Goal: Task Accomplishment & Management: Use online tool/utility

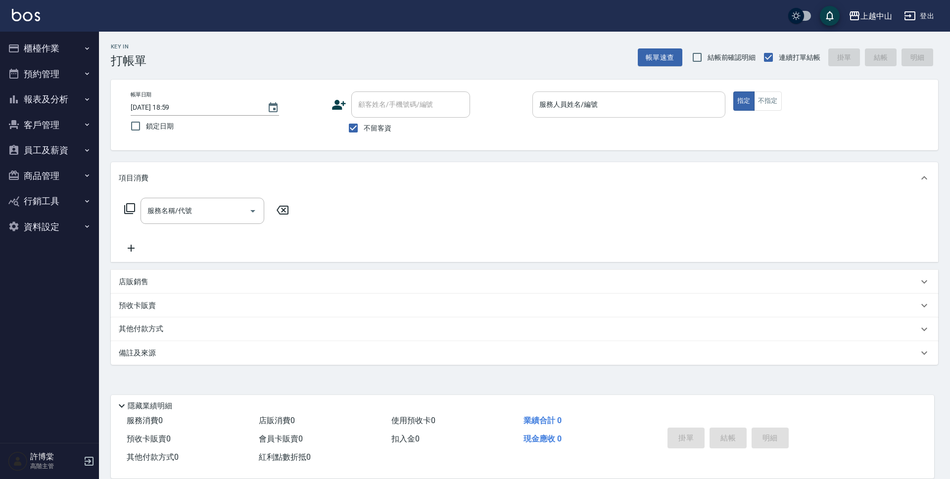
click at [564, 110] on input "服務人員姓名/編號" at bounding box center [629, 104] width 184 height 17
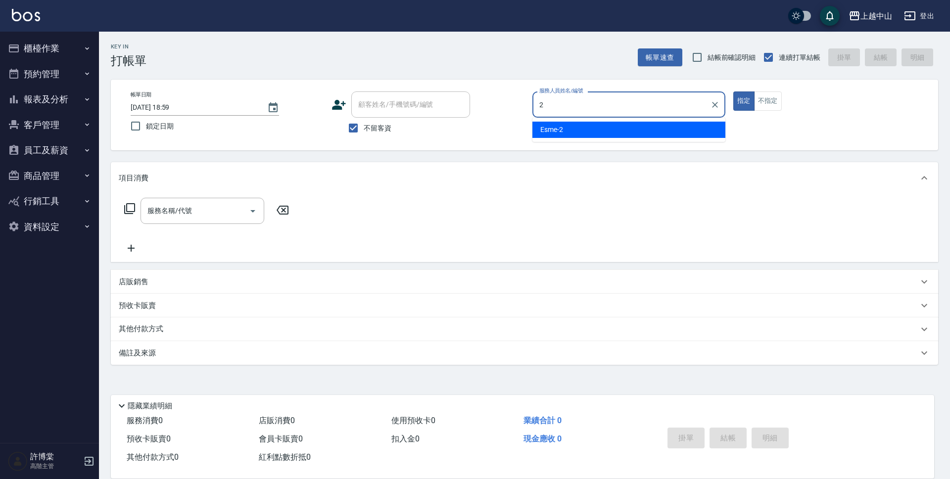
type input "Esme-2"
type button "true"
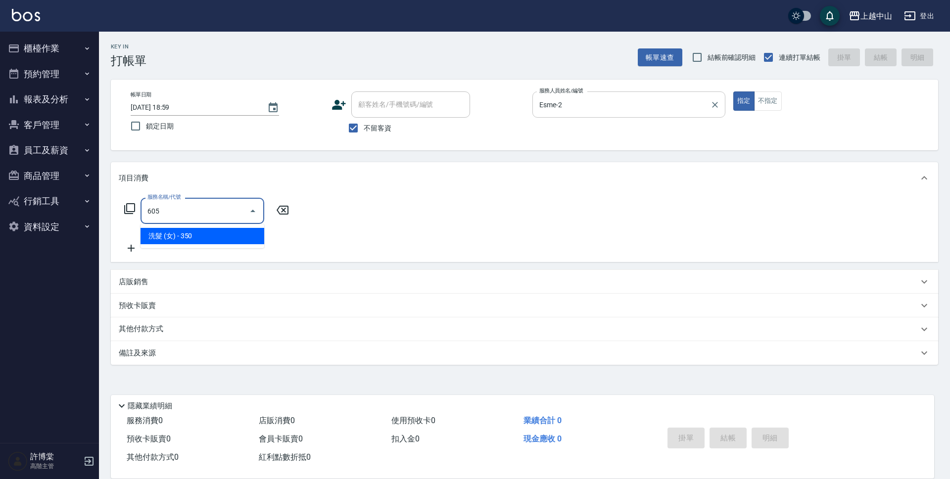
type input "洗髮 (女)(605)"
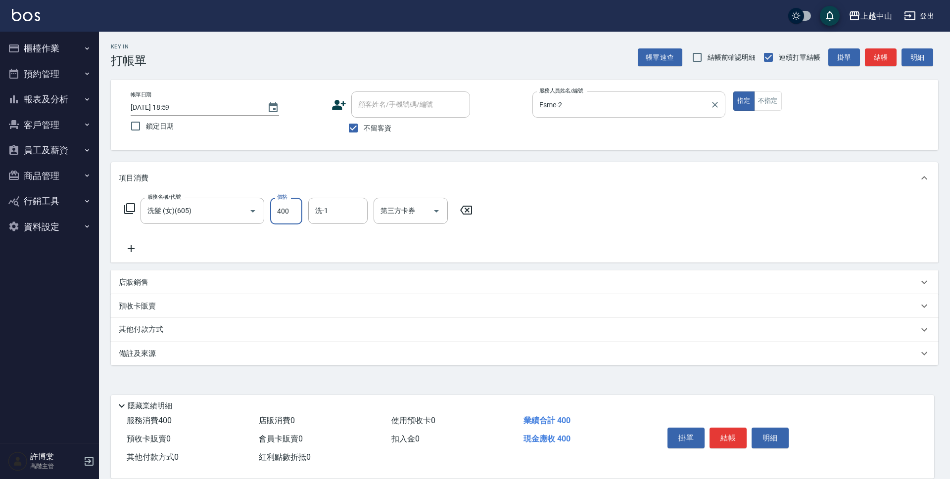
type input "400"
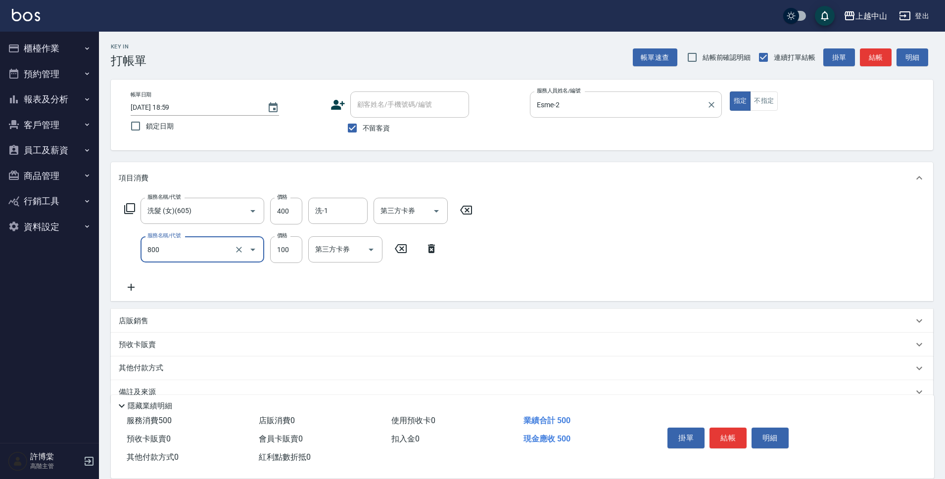
type input "梳髮(800)"
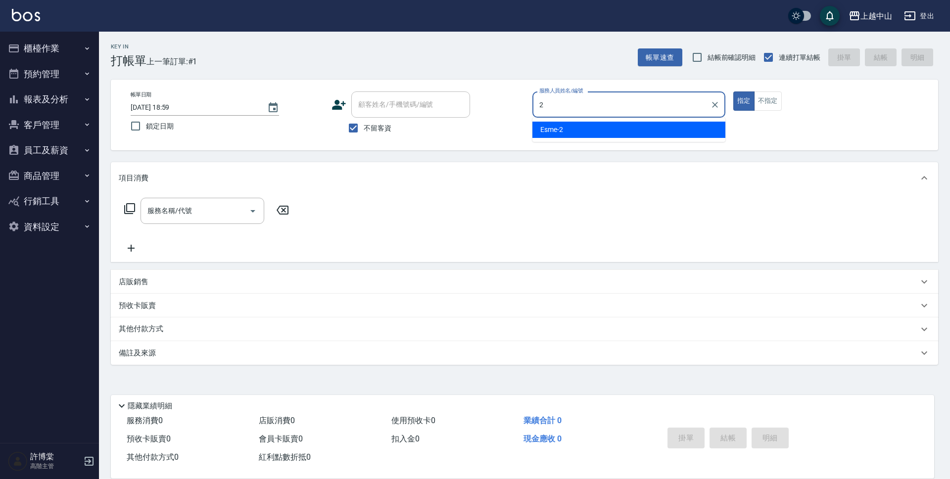
type input "Esme-2"
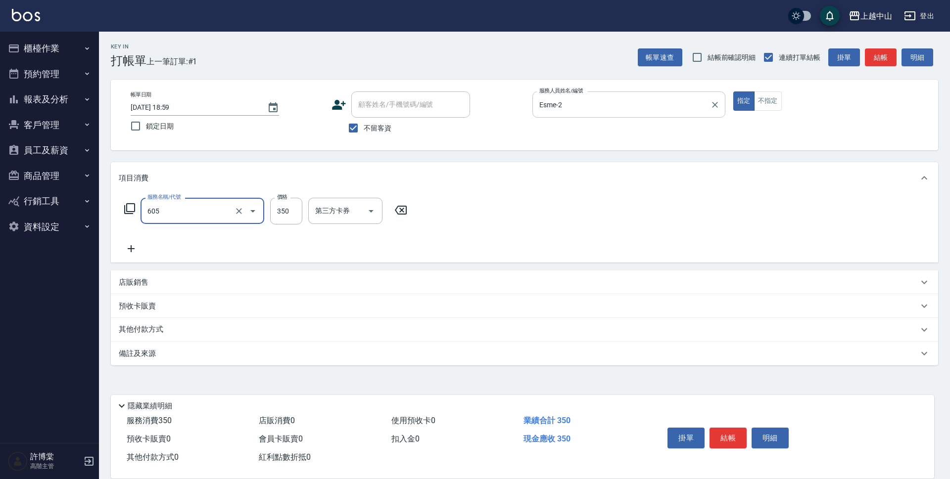
type input "洗髮 (女)(605)"
type input "400"
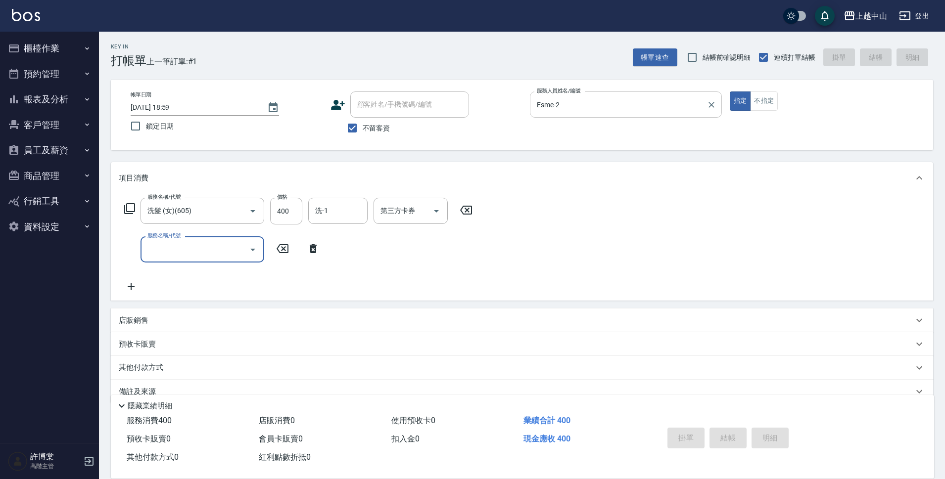
type input "[DATE] 19:00"
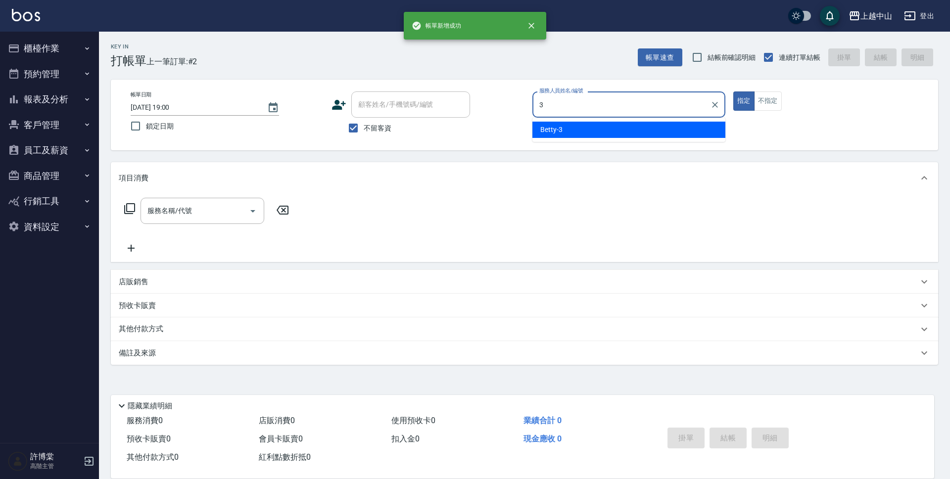
type input "Betty-3"
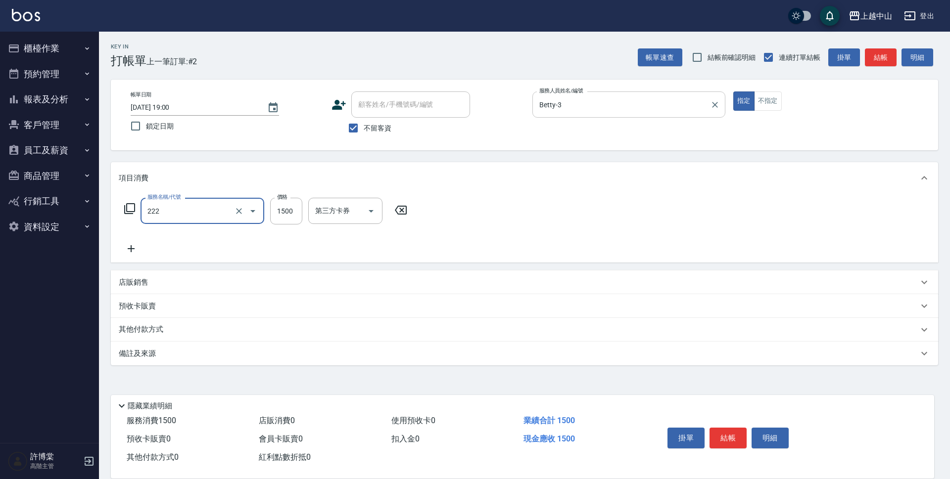
type input "燙髮自備1500以上(222)"
type input "2000"
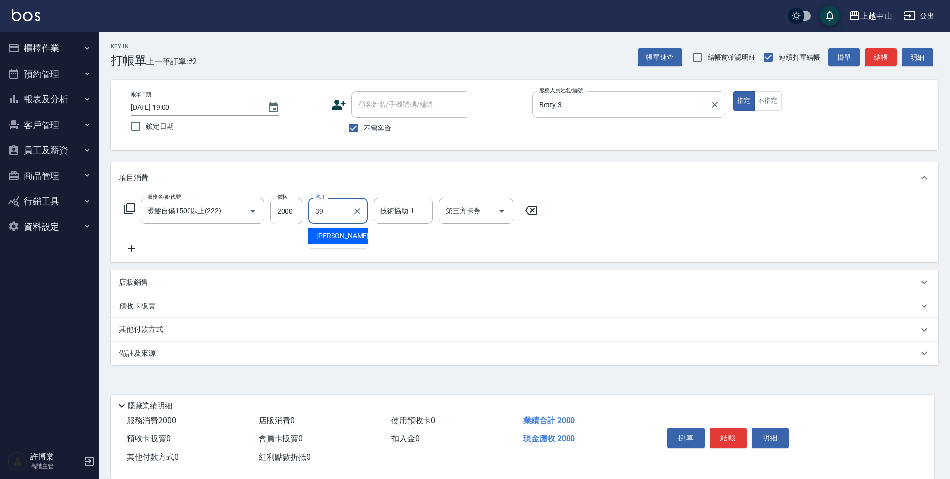
type input "[PERSON_NAME]-39"
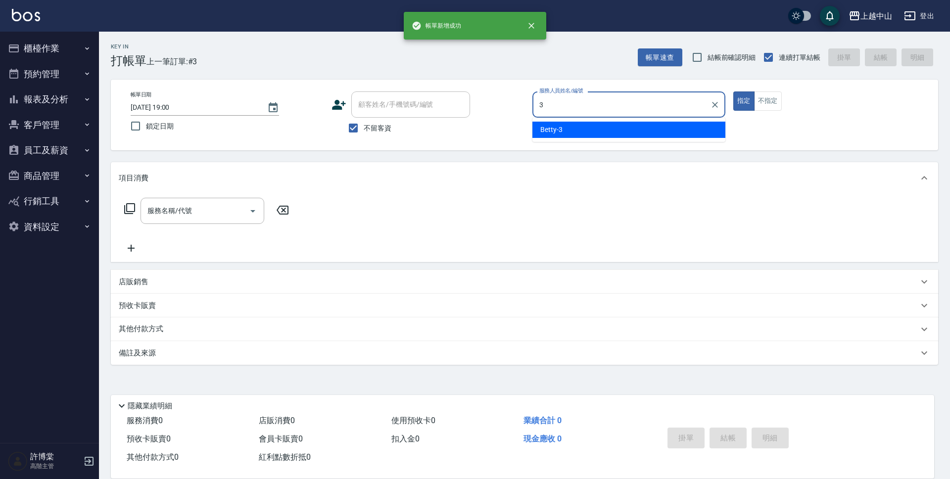
type input "Betty-3"
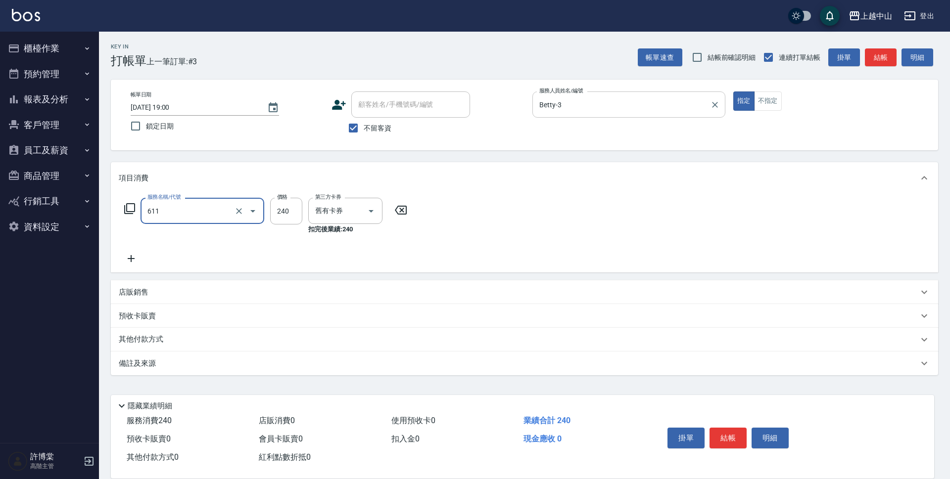
type input "洗髮卷消費(611)"
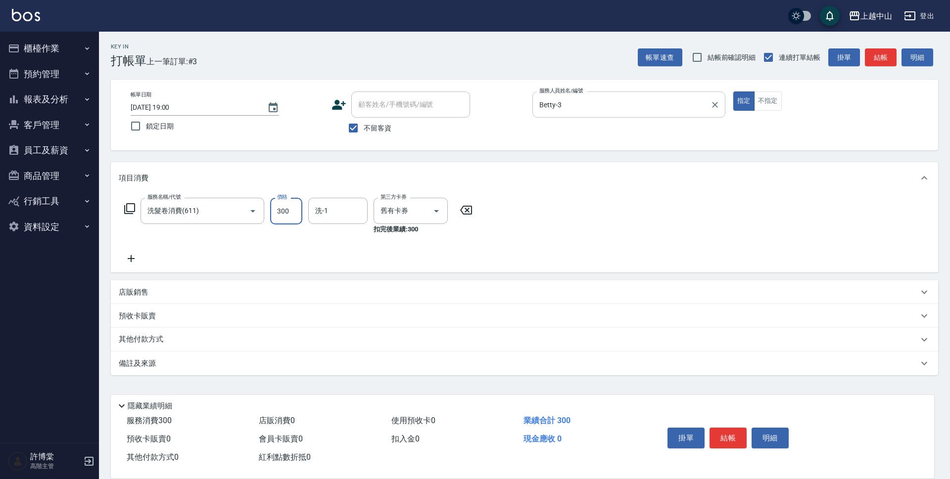
type input "300"
type input "[PERSON_NAME]-39"
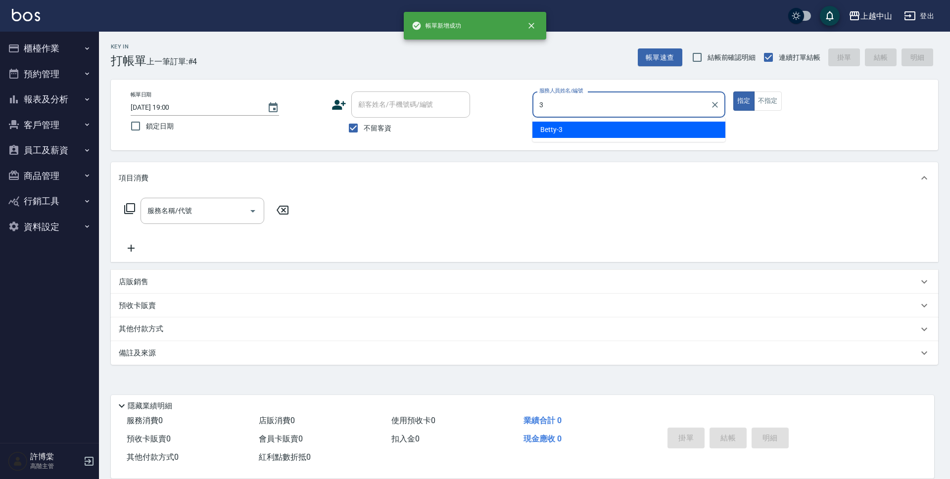
type input "Betty-3"
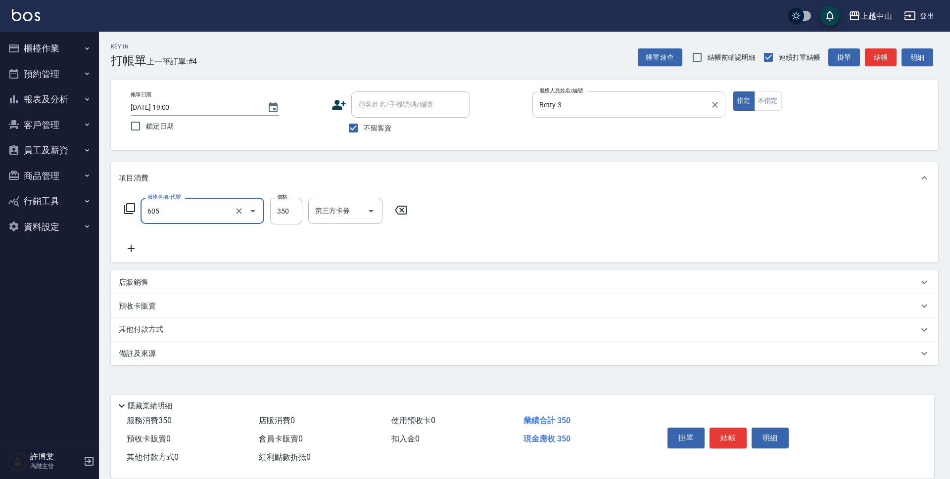
type input "洗髮 (女)(605)"
type input "400"
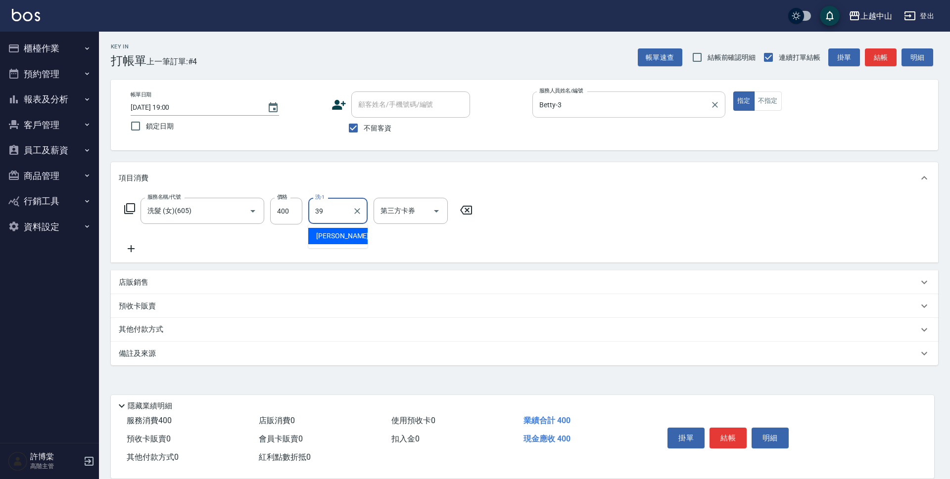
type input "[PERSON_NAME]-39"
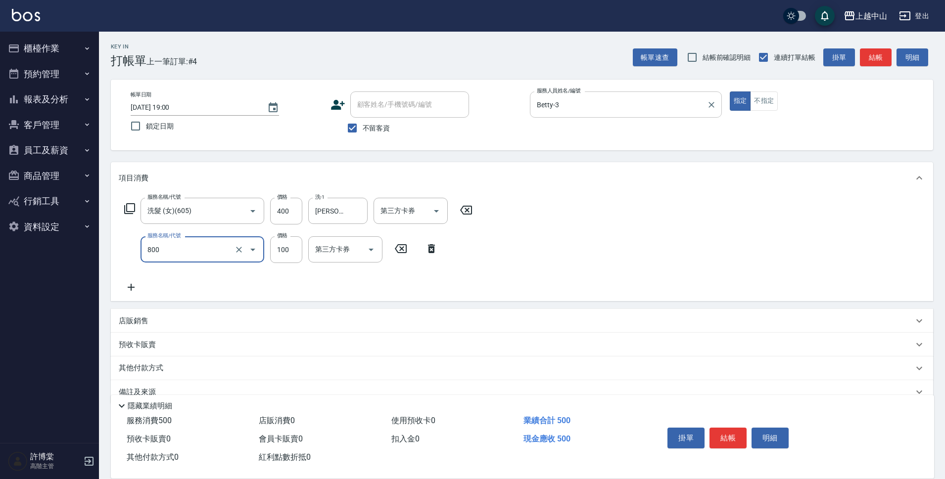
type input "梳髮(800)"
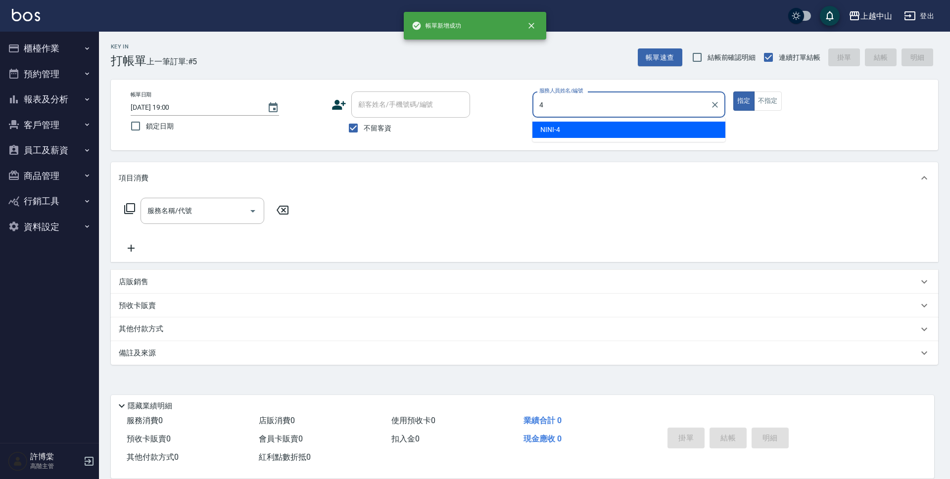
type input "NINI-4"
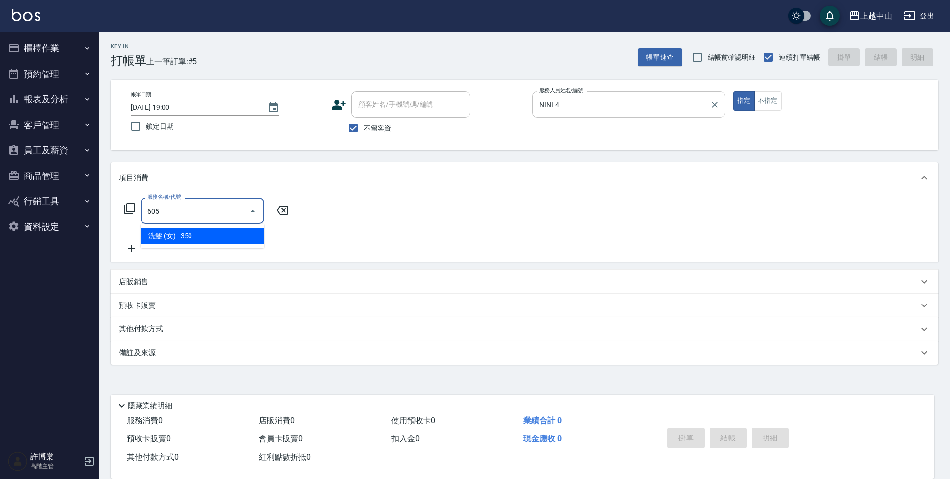
type input "洗髮 (女)(605)"
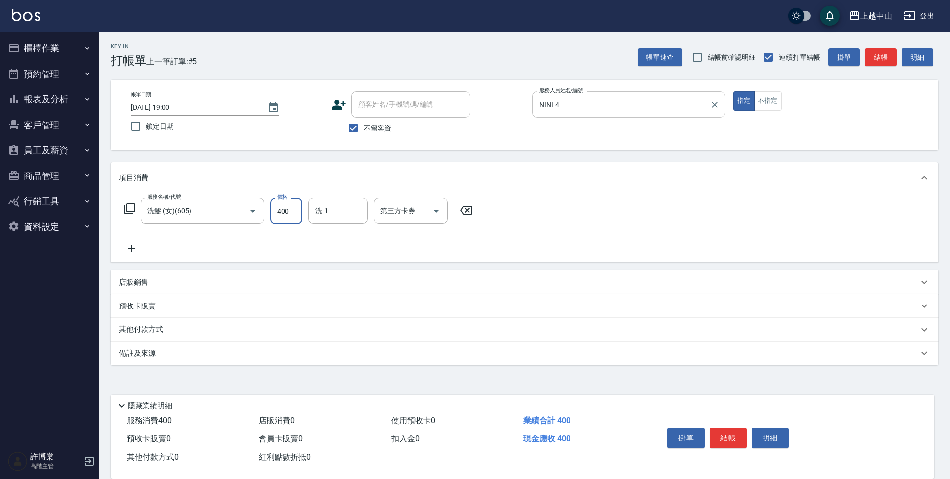
type input "400"
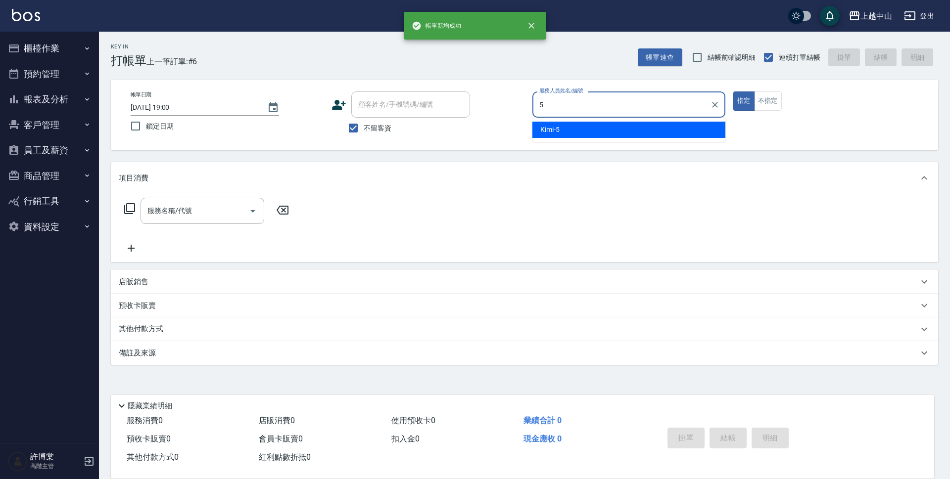
type input "Kimi-5"
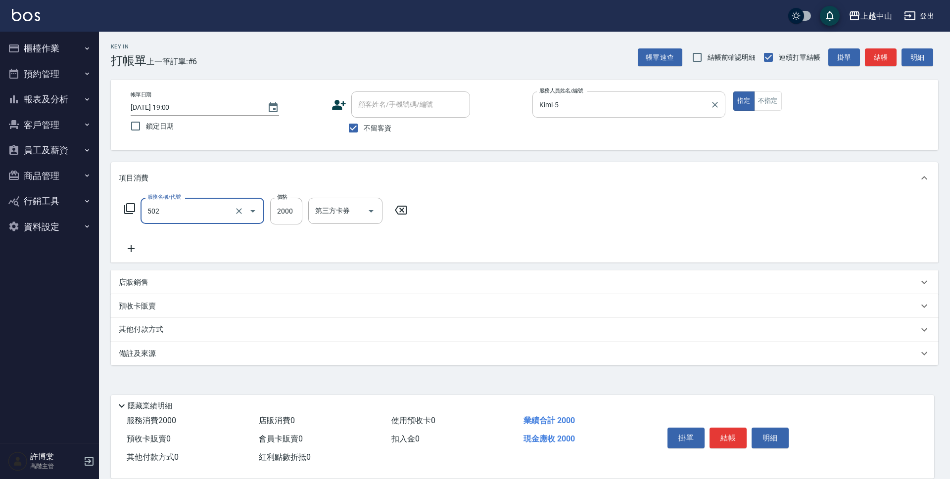
type input "染髮2000以上(502)"
type input "4000"
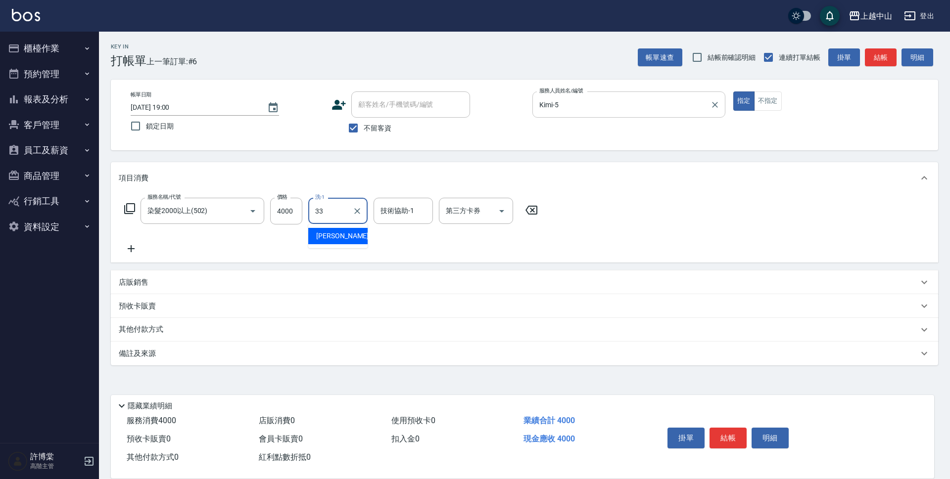
type input "[PERSON_NAME]-33"
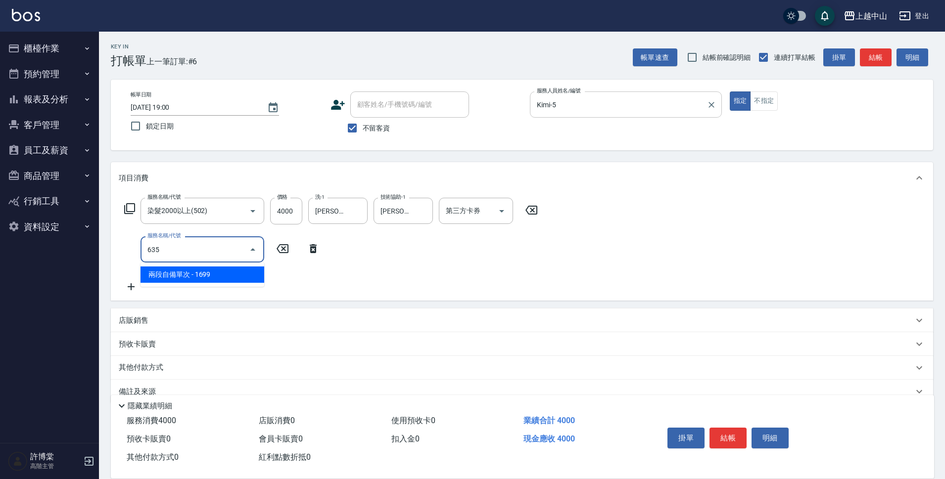
type input "兩段自備單次(635)"
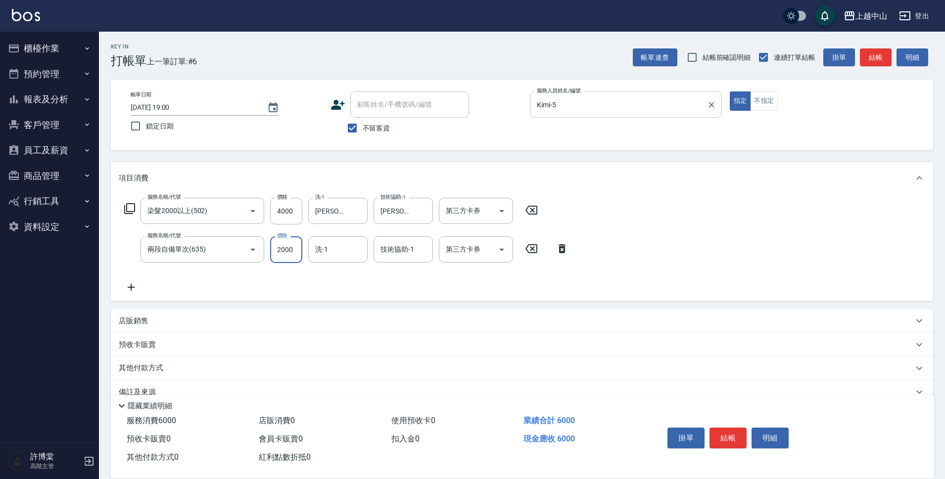
type input "2000"
type input "[PERSON_NAME]-33"
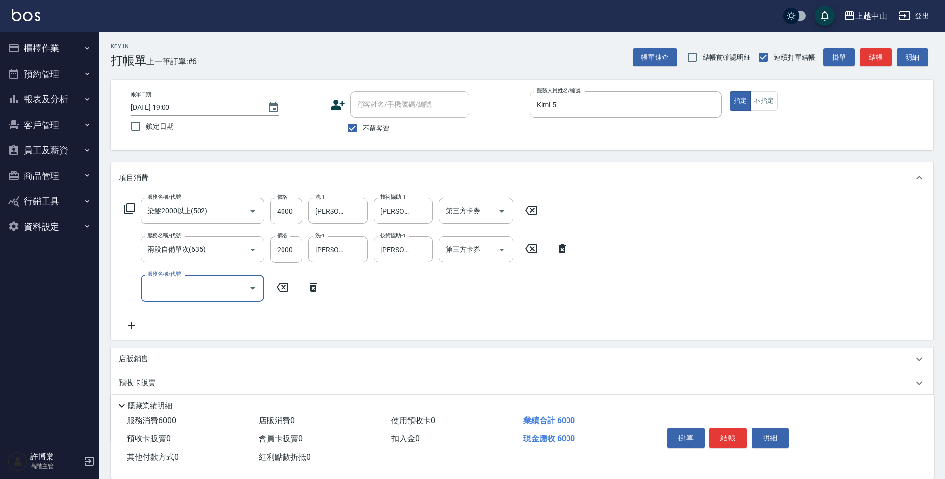
scroll to position [58, 0]
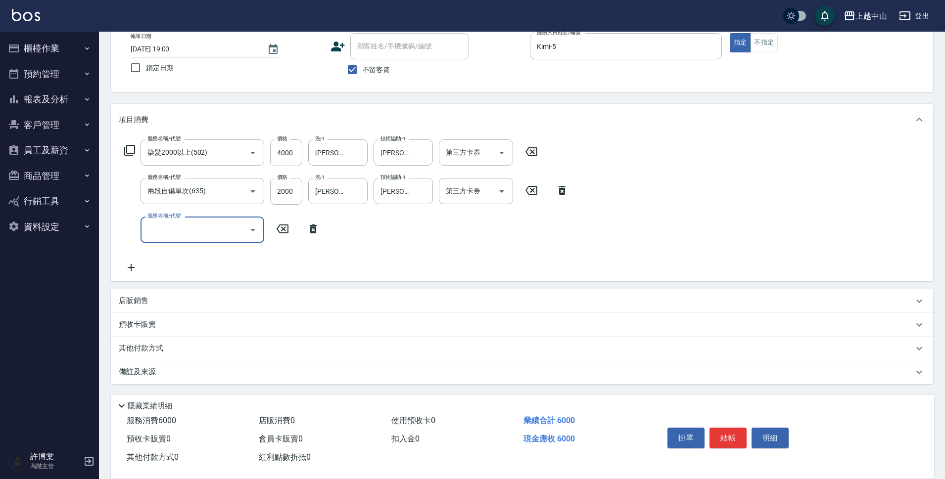
click at [219, 349] on div "其他付款方式" at bounding box center [516, 348] width 794 height 11
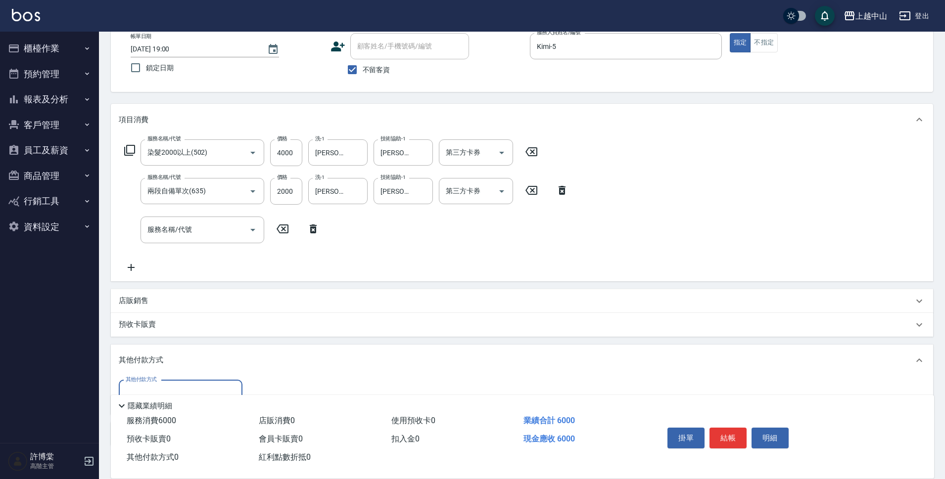
scroll to position [0, 0]
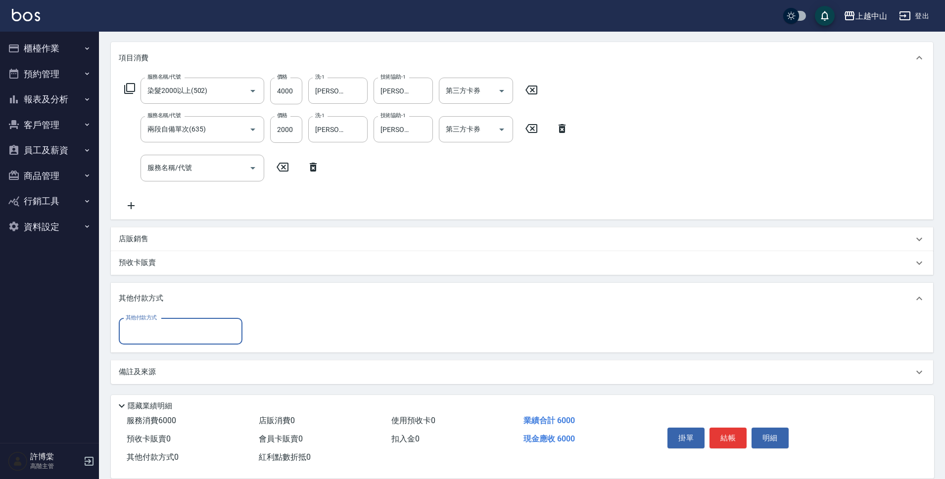
click at [199, 312] on div "其他付款方式" at bounding box center [522, 299] width 822 height 32
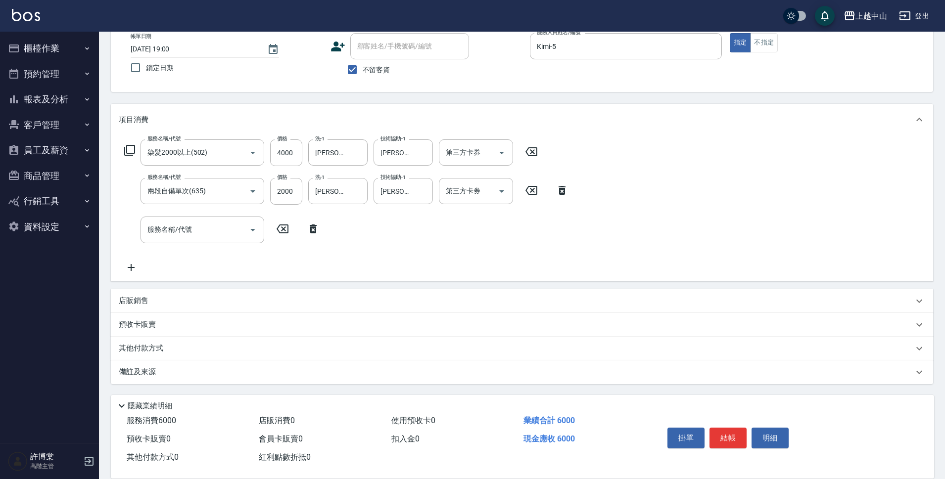
scroll to position [58, 0]
click at [194, 353] on div "其他付款方式" at bounding box center [516, 348] width 794 height 11
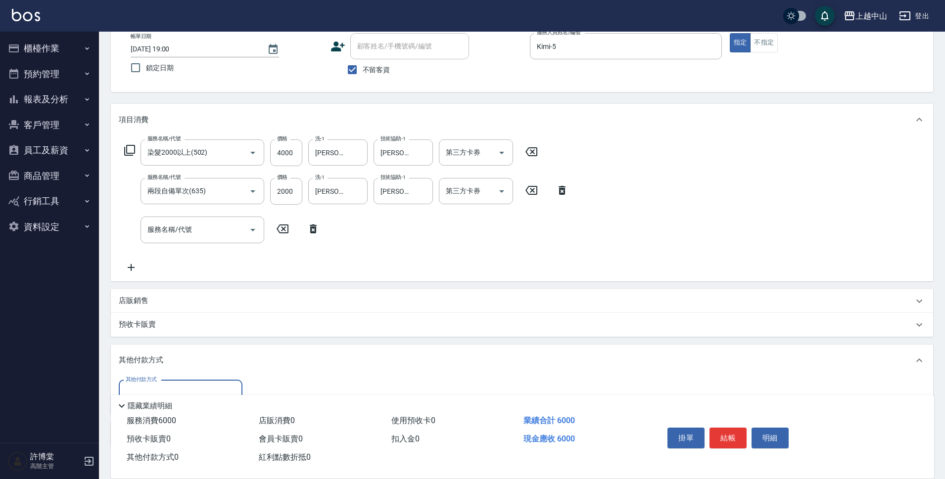
scroll to position [120, 0]
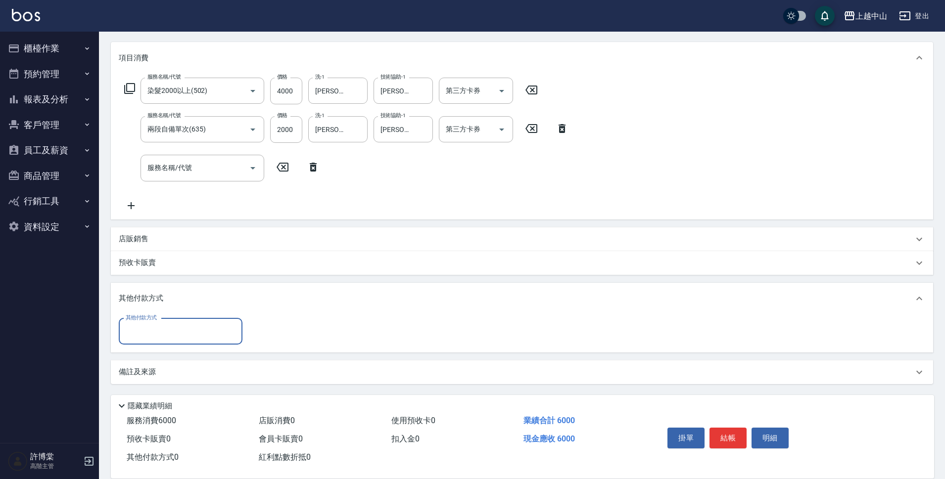
click at [210, 342] on div "其他付款方式" at bounding box center [181, 332] width 124 height 26
click at [199, 399] on span "信用卡" at bounding box center [181, 406] width 124 height 16
type input "信用卡"
type input "6000"
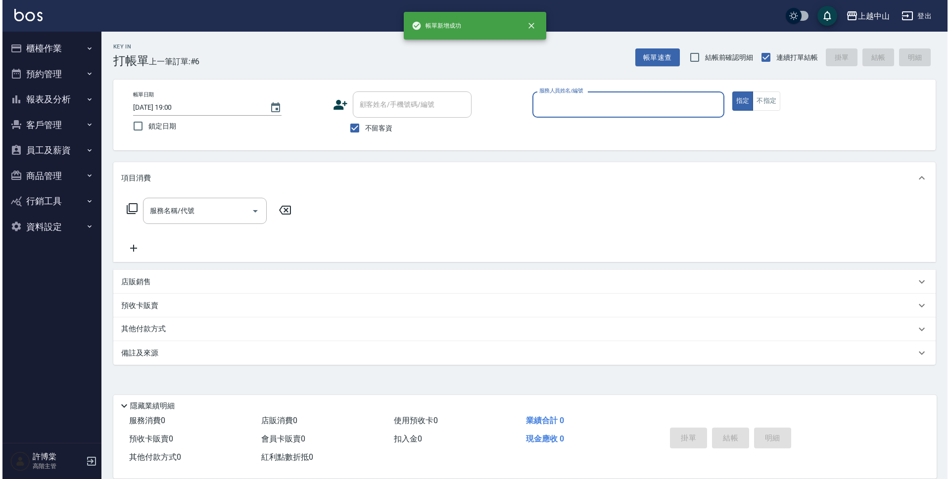
scroll to position [0, 0]
